Goal: Find specific page/section: Find specific page/section

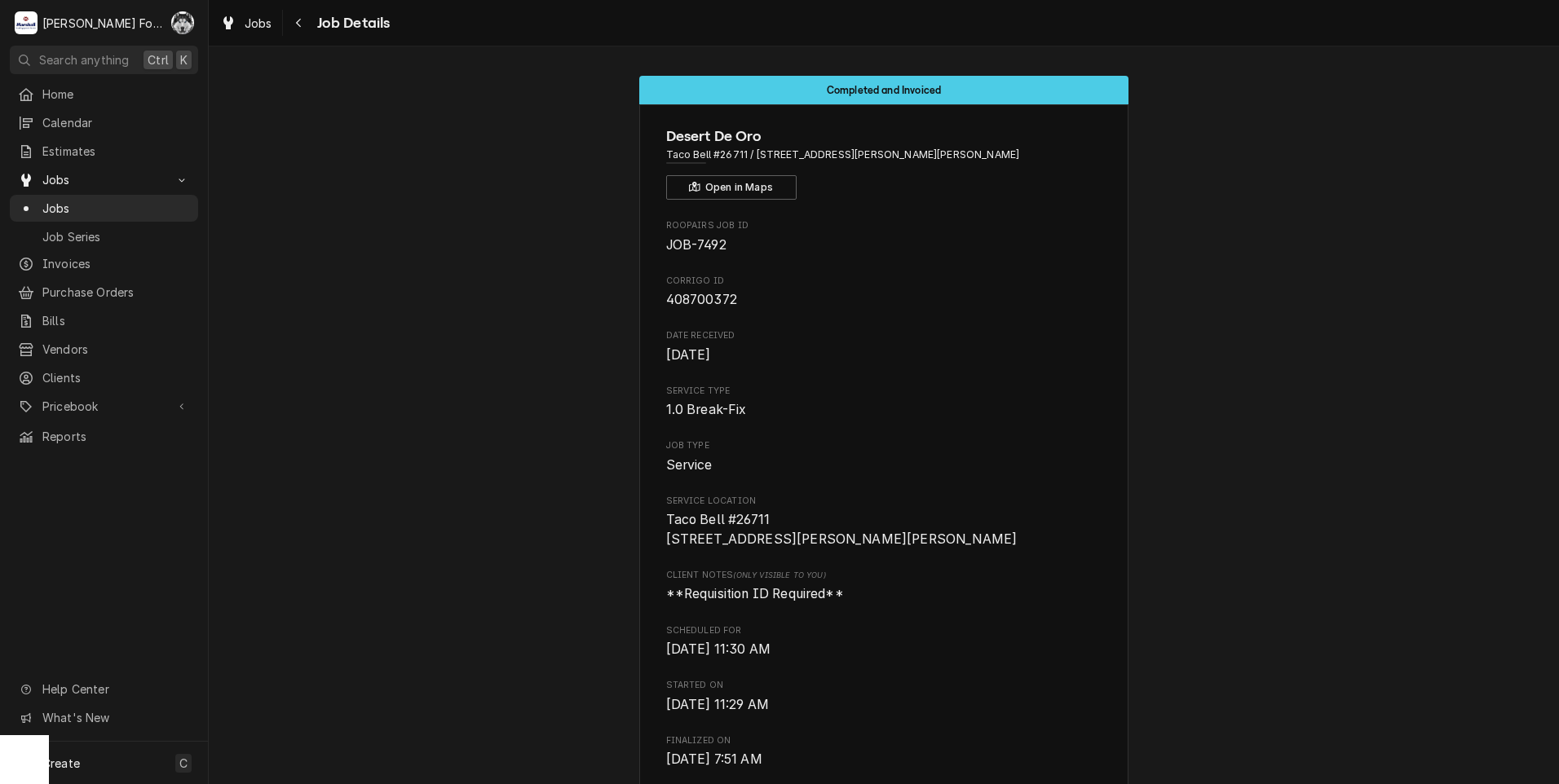
scroll to position [3745, 0]
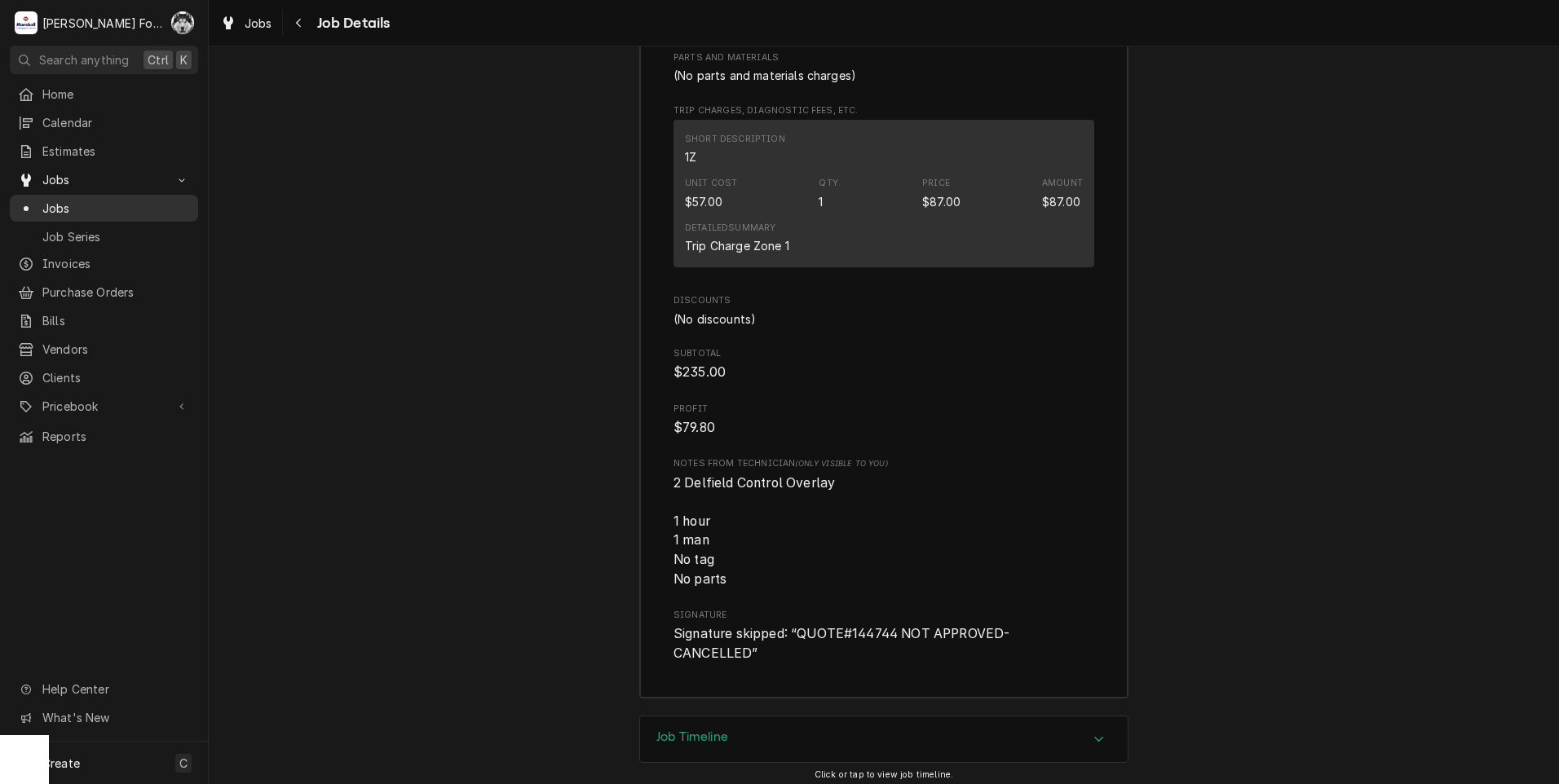
click at [39, 211] on div "Jobs" at bounding box center [103, 208] width 182 height 21
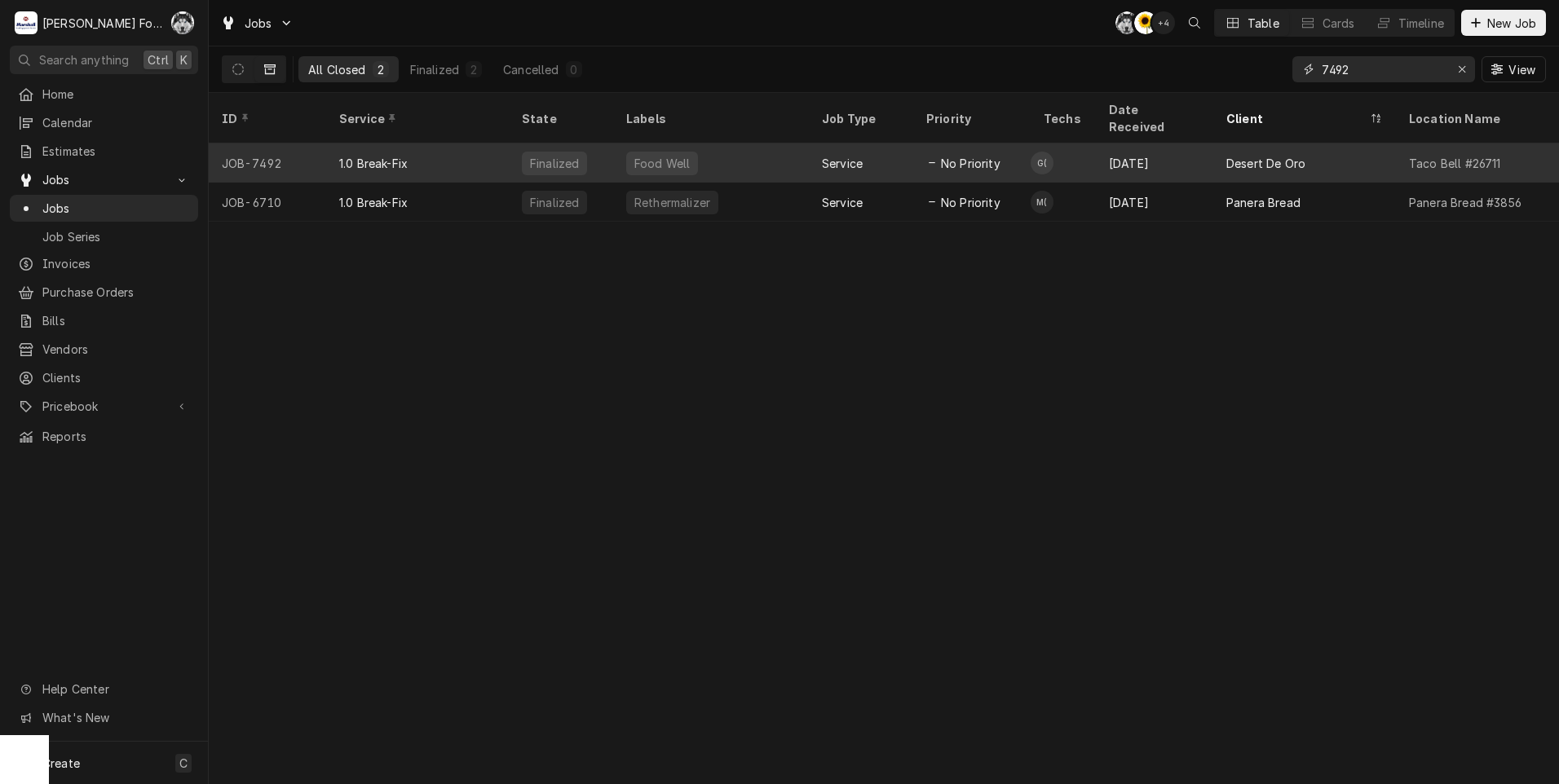
drag, startPoint x: 1376, startPoint y: 72, endPoint x: 1101, endPoint y: 146, distance: 284.8
click at [1101, 132] on div "Jobs C( C( + 4 Table Cards Timeline New Job All Closed 2 Finalized 2 Cancelled …" at bounding box center [883, 392] width 1351 height 784
type input "7065"
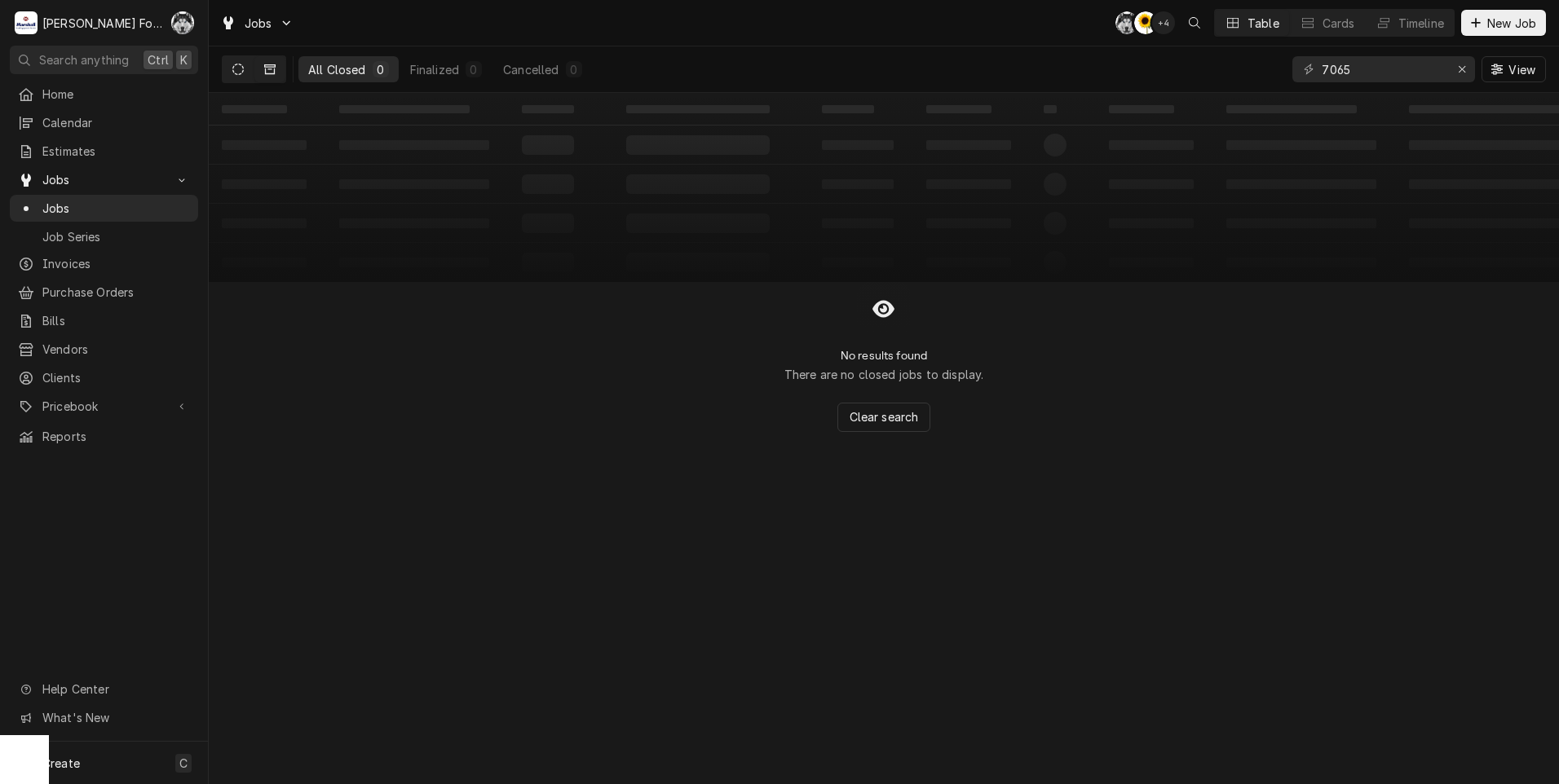
click at [242, 68] on icon "Dynamic Content Wrapper" at bounding box center [238, 69] width 12 height 12
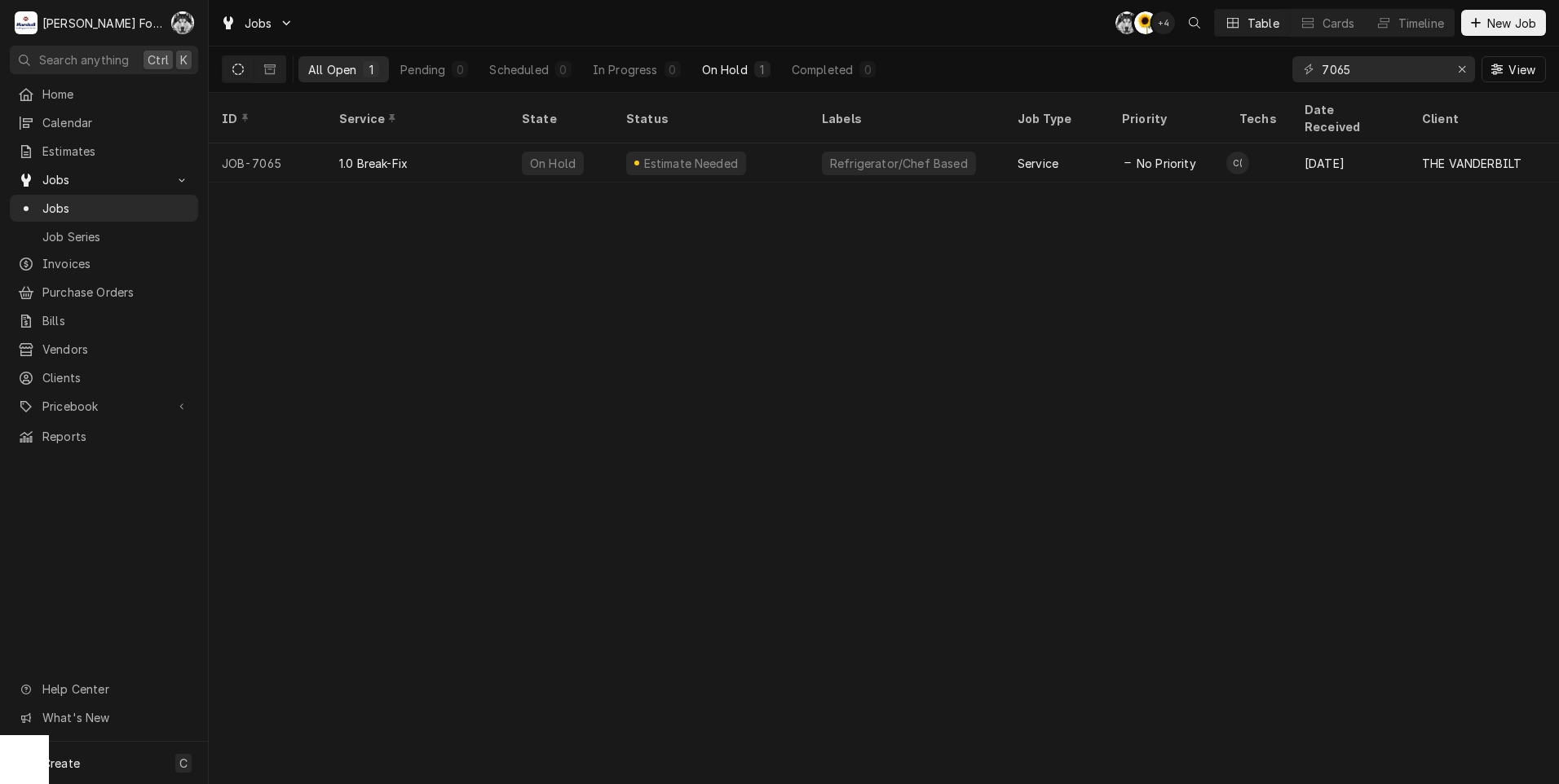
click at [710, 71] on div "On Hold" at bounding box center [725, 70] width 45 height 17
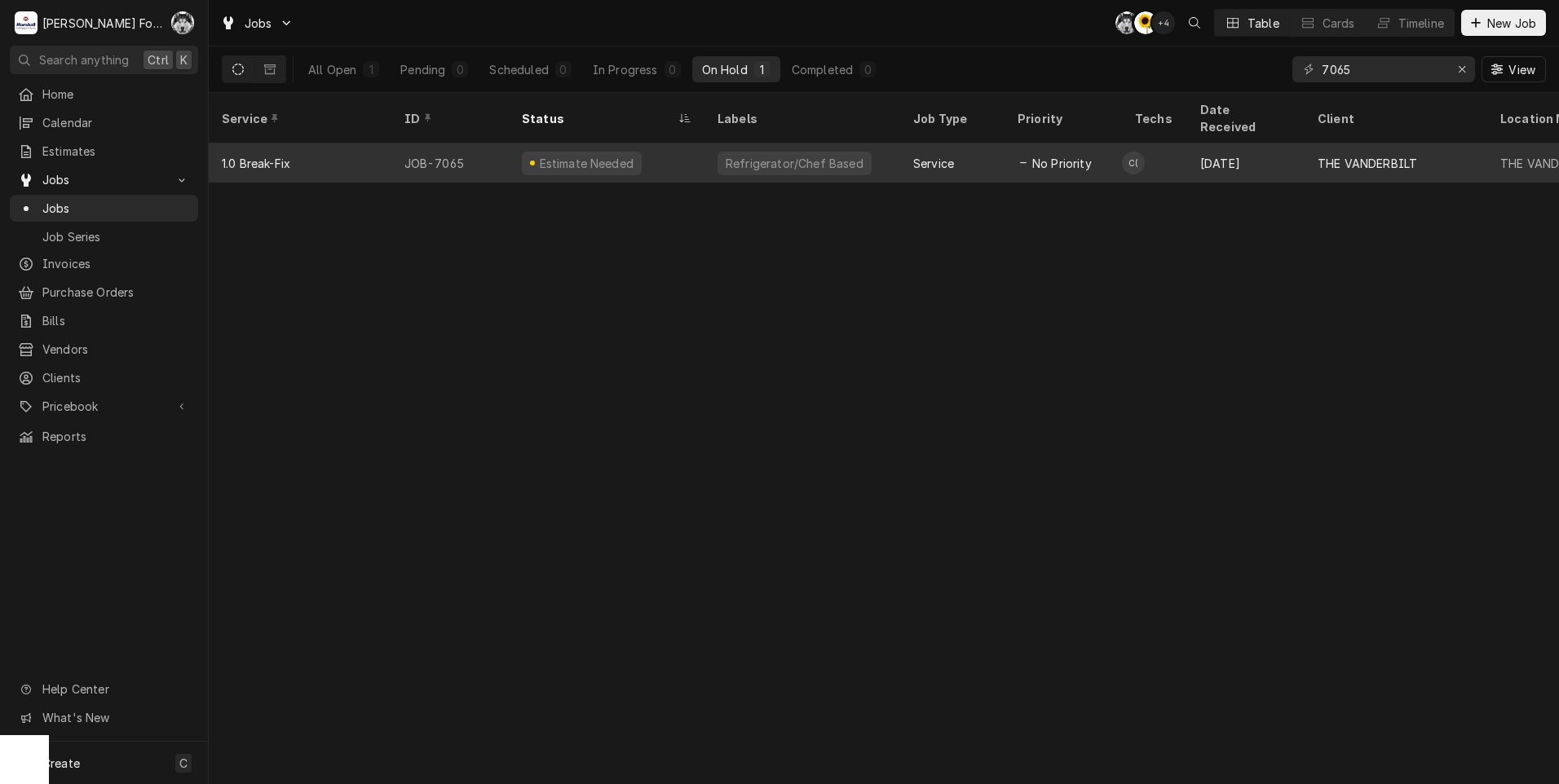
click at [765, 155] on div "Refrigerator/Chef Based" at bounding box center [794, 163] width 141 height 17
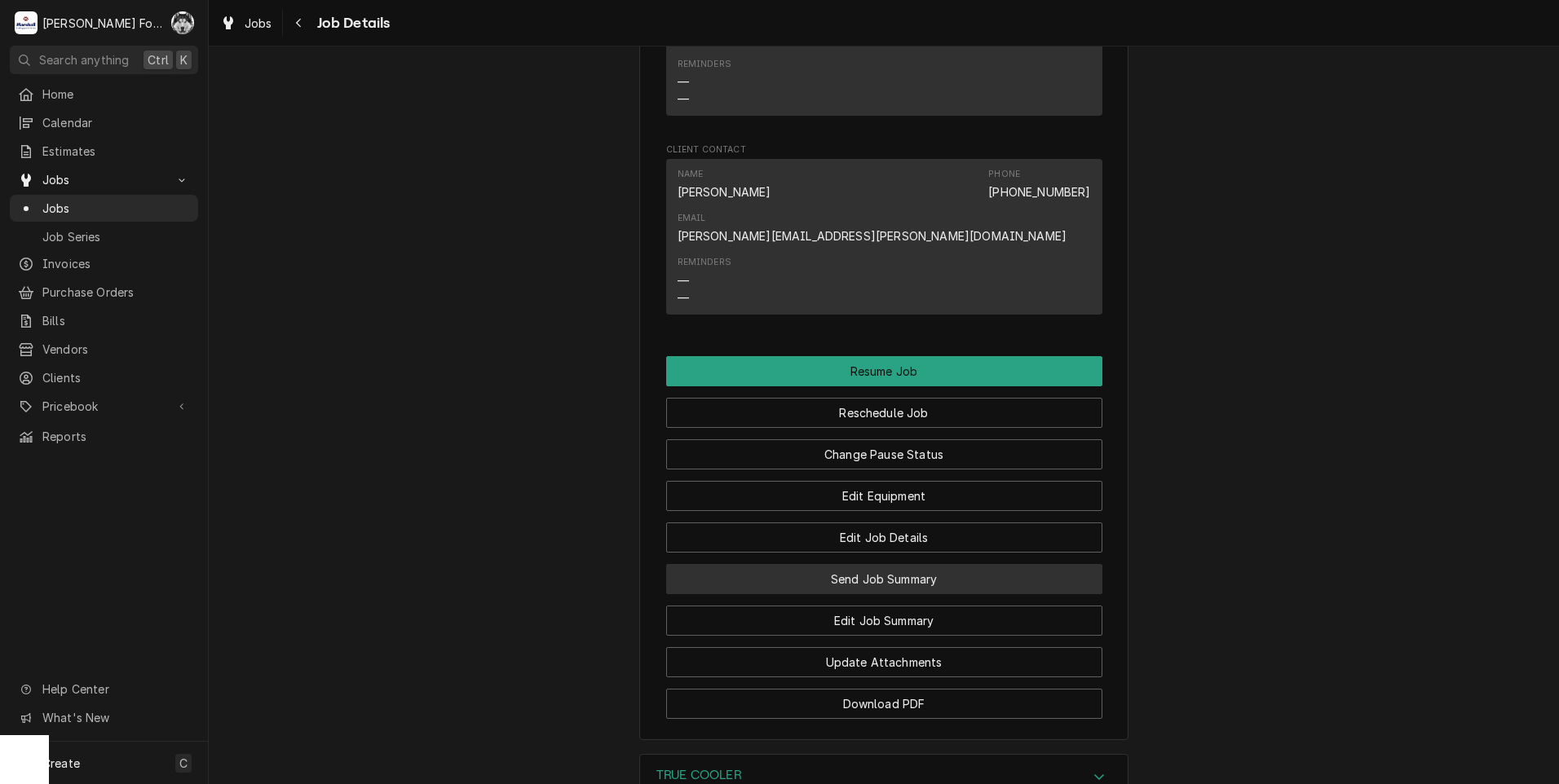
scroll to position [2427, 0]
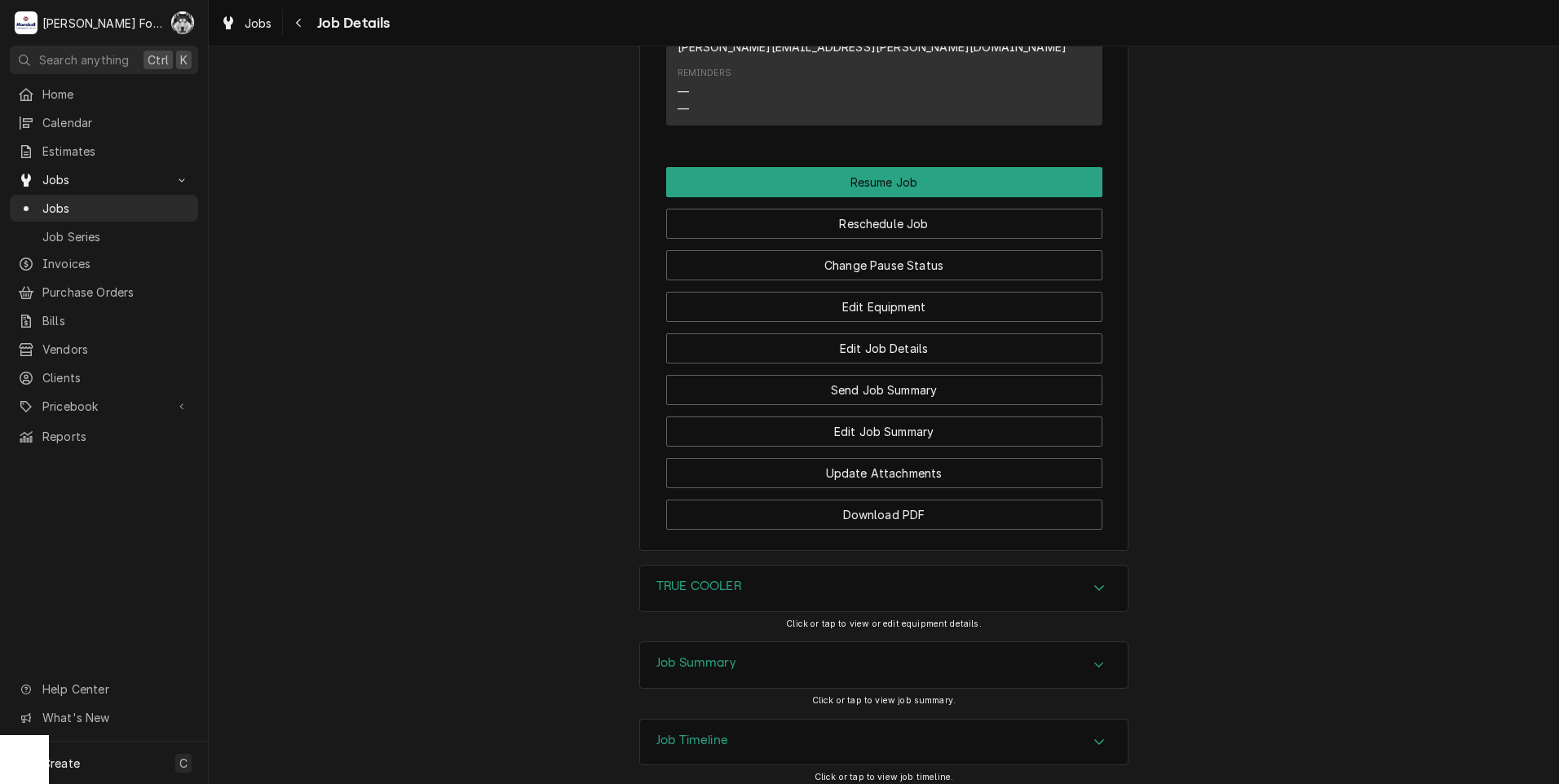
click at [760, 566] on div "TRUE COOLER" at bounding box center [884, 588] width 487 height 45
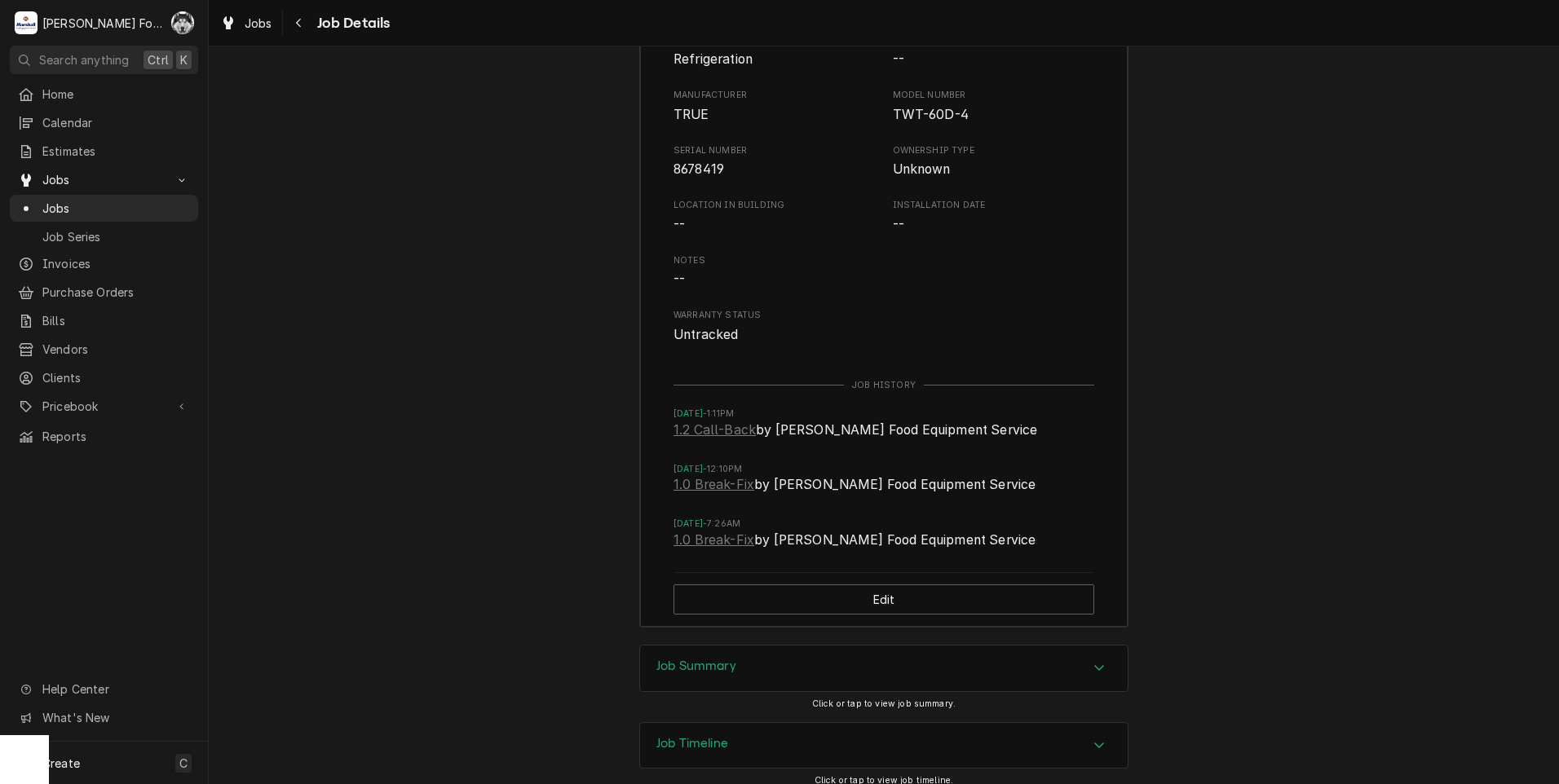
scroll to position [3025, 0]
click at [758, 643] on div "Job Summary" at bounding box center [884, 665] width 487 height 45
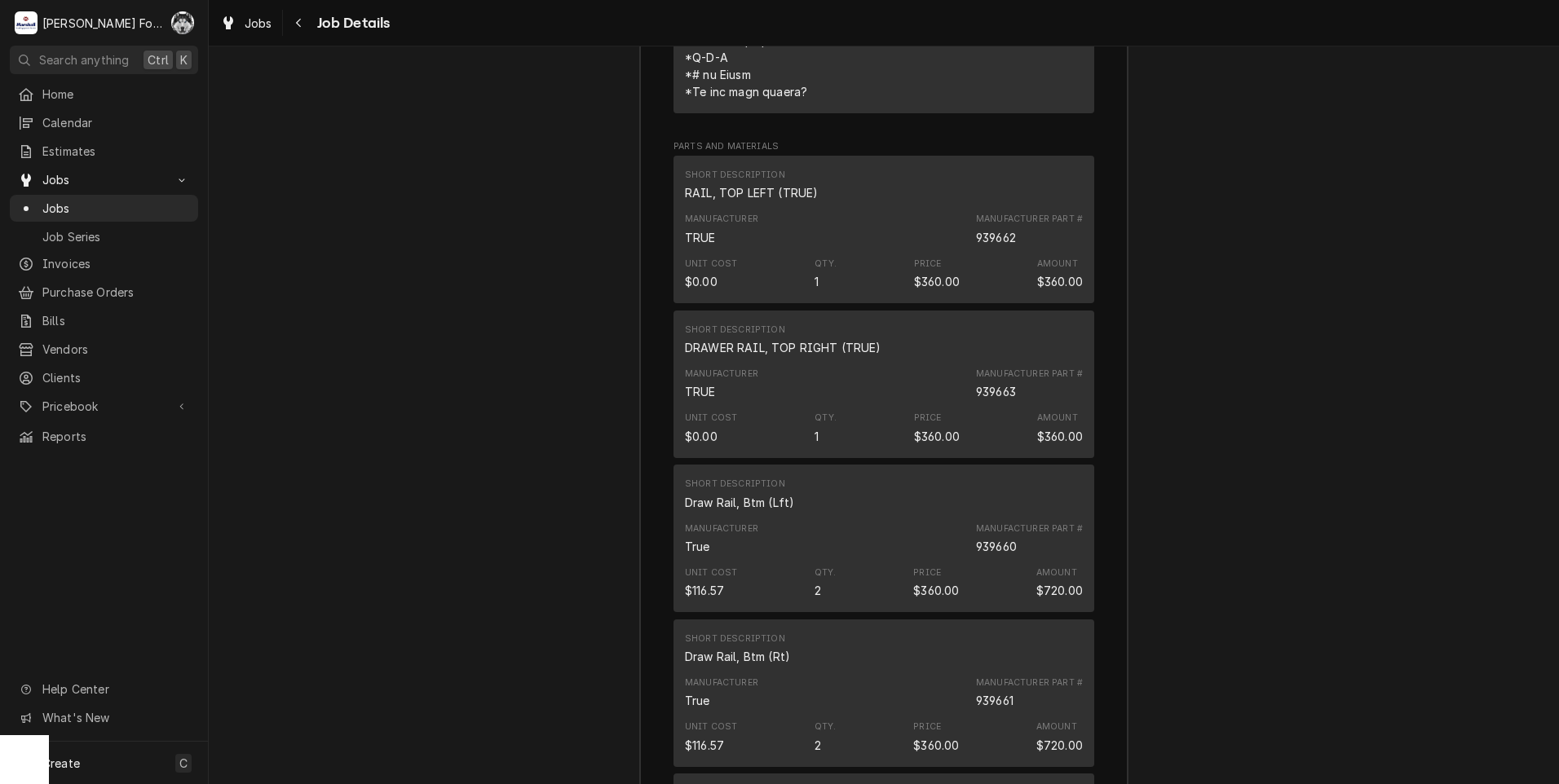
scroll to position [4384, 0]
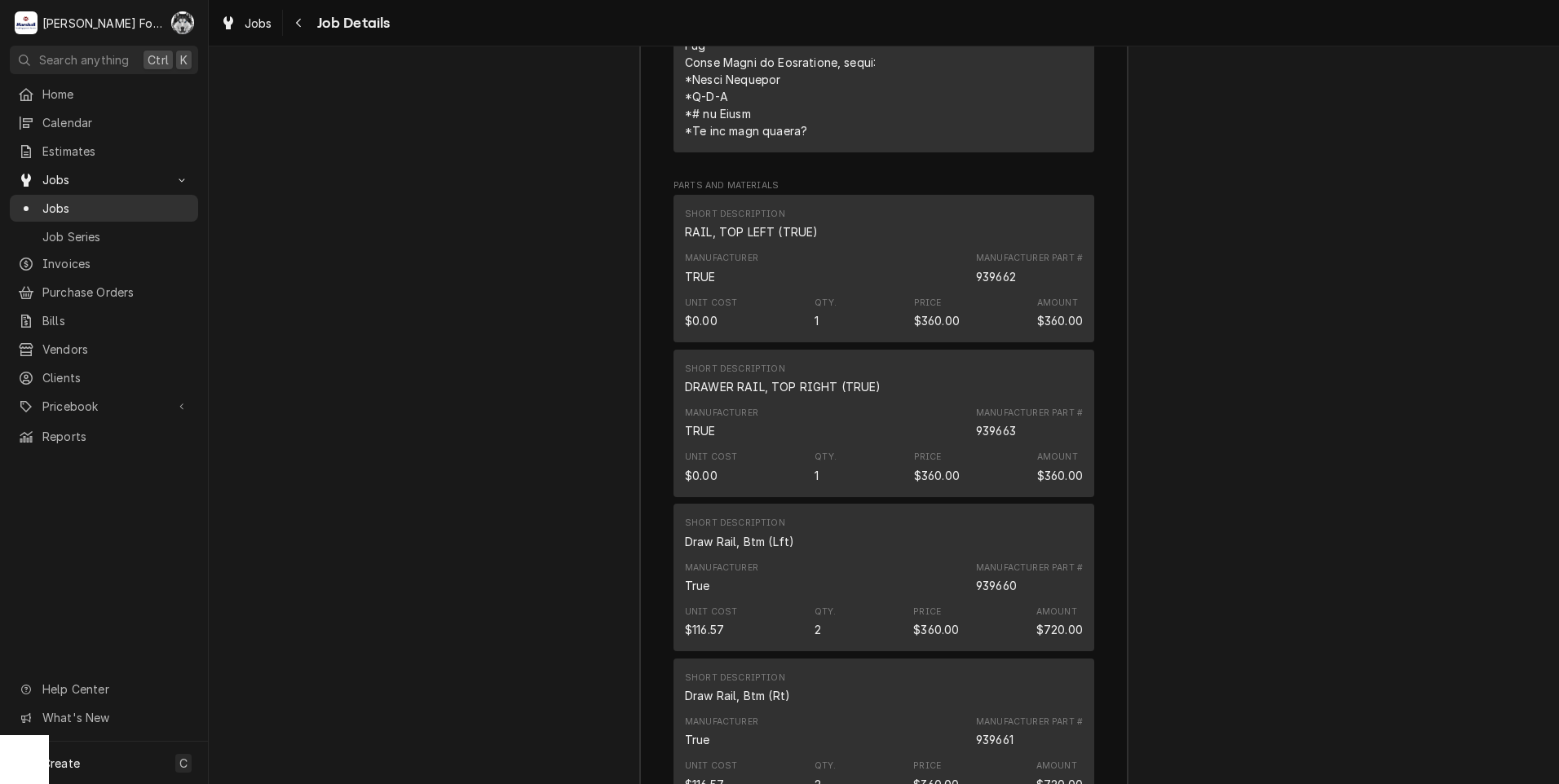
click at [53, 200] on span "Jobs" at bounding box center [116, 208] width 148 height 17
